Goal: Check status: Check status

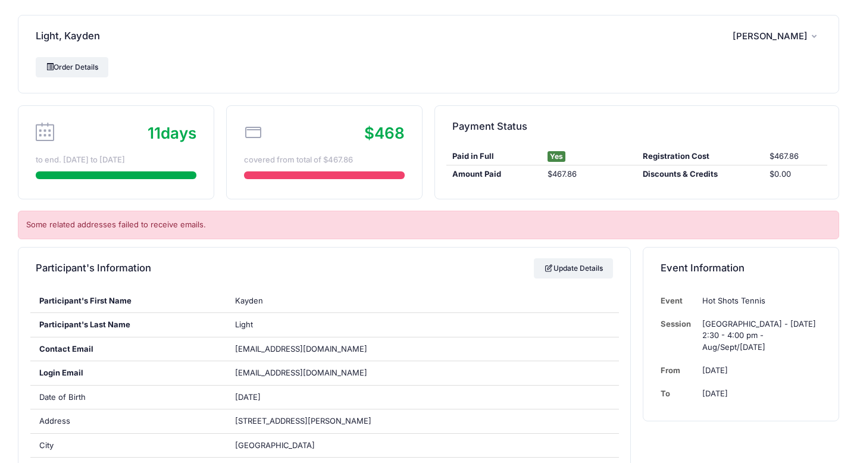
click at [195, 48] on div "Light, Kayden AR Anita Raheja My Account Logout" at bounding box center [428, 36] width 821 height 42
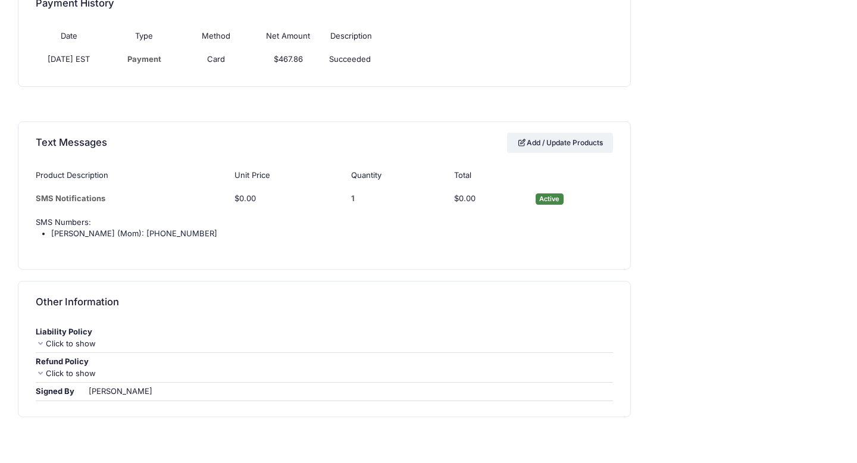
scroll to position [963, 0]
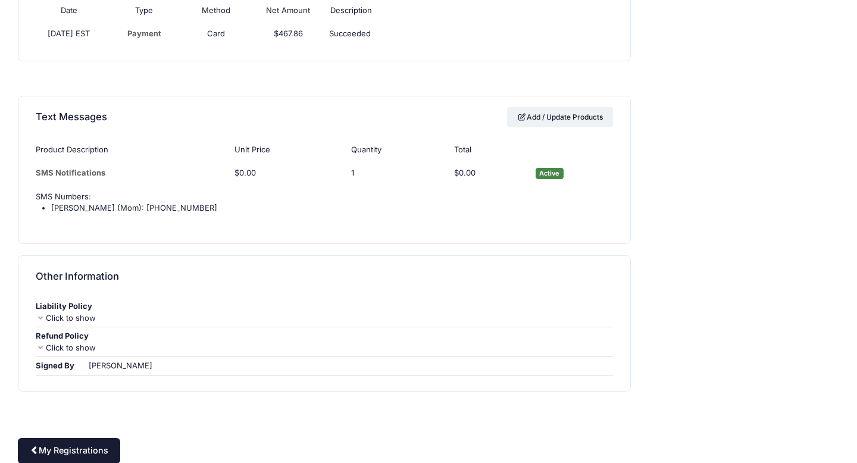
click at [76, 445] on link "My Registrations" at bounding box center [69, 451] width 102 height 26
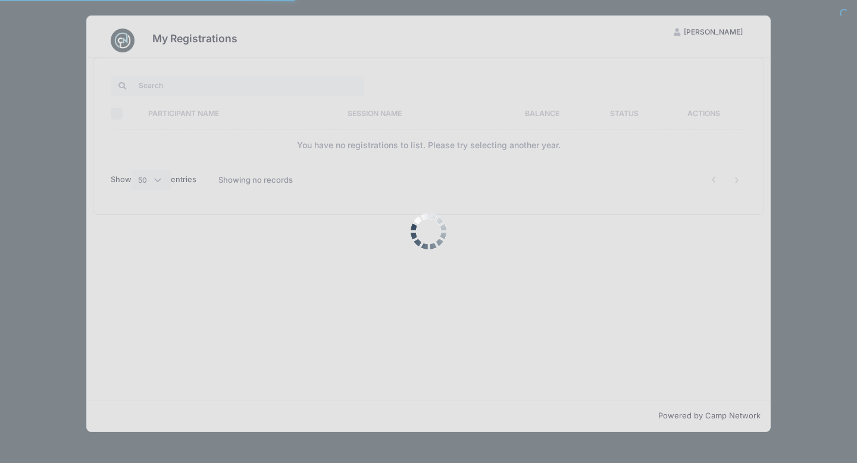
select select "50"
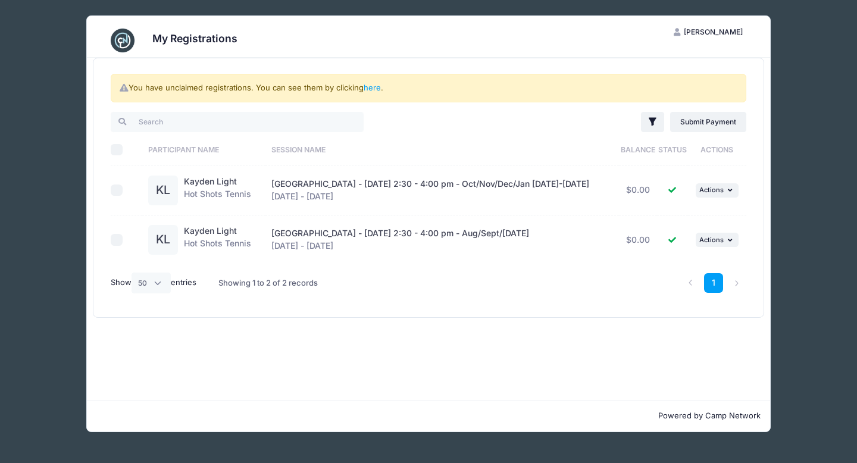
click at [166, 190] on div "KL" at bounding box center [163, 191] width 30 height 30
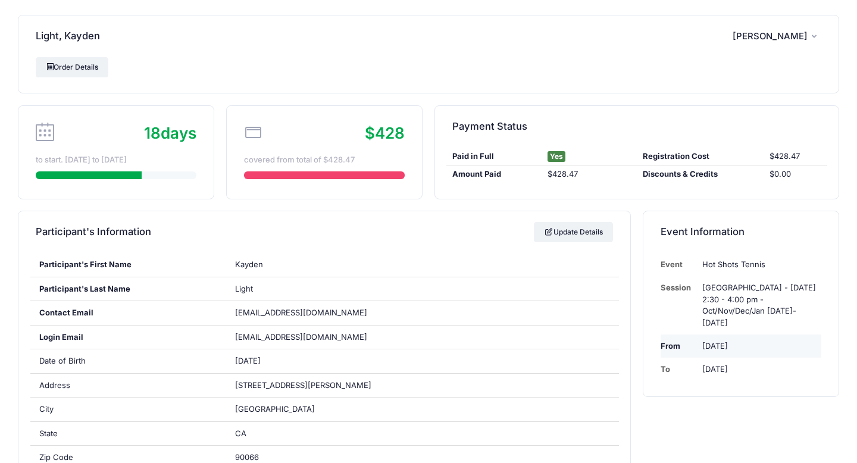
click at [710, 335] on td "Oct 24th" at bounding box center [759, 346] width 124 height 23
click at [714, 374] on div "Event Hot Shots Tennis Session Kentwood Elementary - Friday 2:30 - 4:00 pm - Oc…" at bounding box center [741, 325] width 195 height 144
click at [80, 72] on link "Order Details" at bounding box center [72, 67] width 73 height 20
